Goal: Find contact information: Find contact information

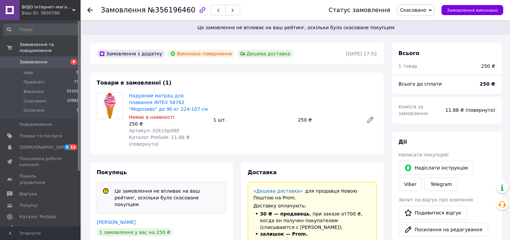
click at [131, 189] on div "Це замовлення не впливає на ваш рейтинг, оскільки було скасоване покупцем" at bounding box center [167, 198] width 111 height 20
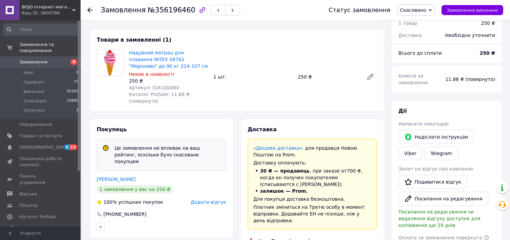
scroll to position [67, 0]
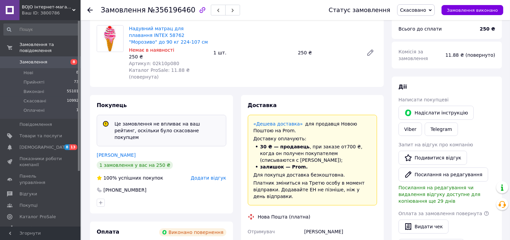
click at [127, 187] on div "[PHONE_NUMBER]" at bounding box center [125, 190] width 44 height 7
copy div "380979334370"
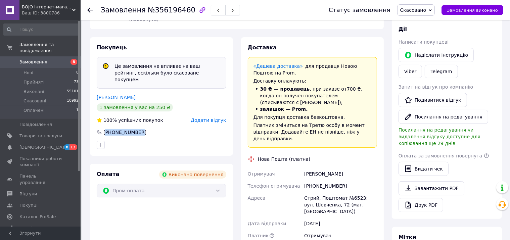
scroll to position [134, 0]
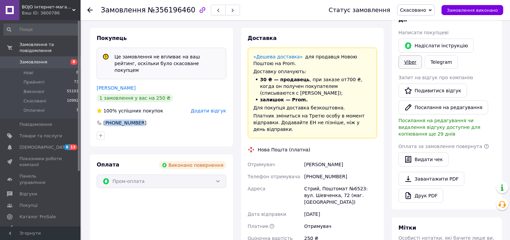
click at [422, 55] on link "Viber" at bounding box center [409, 61] width 23 height 13
